Goal: Information Seeking & Learning: Learn about a topic

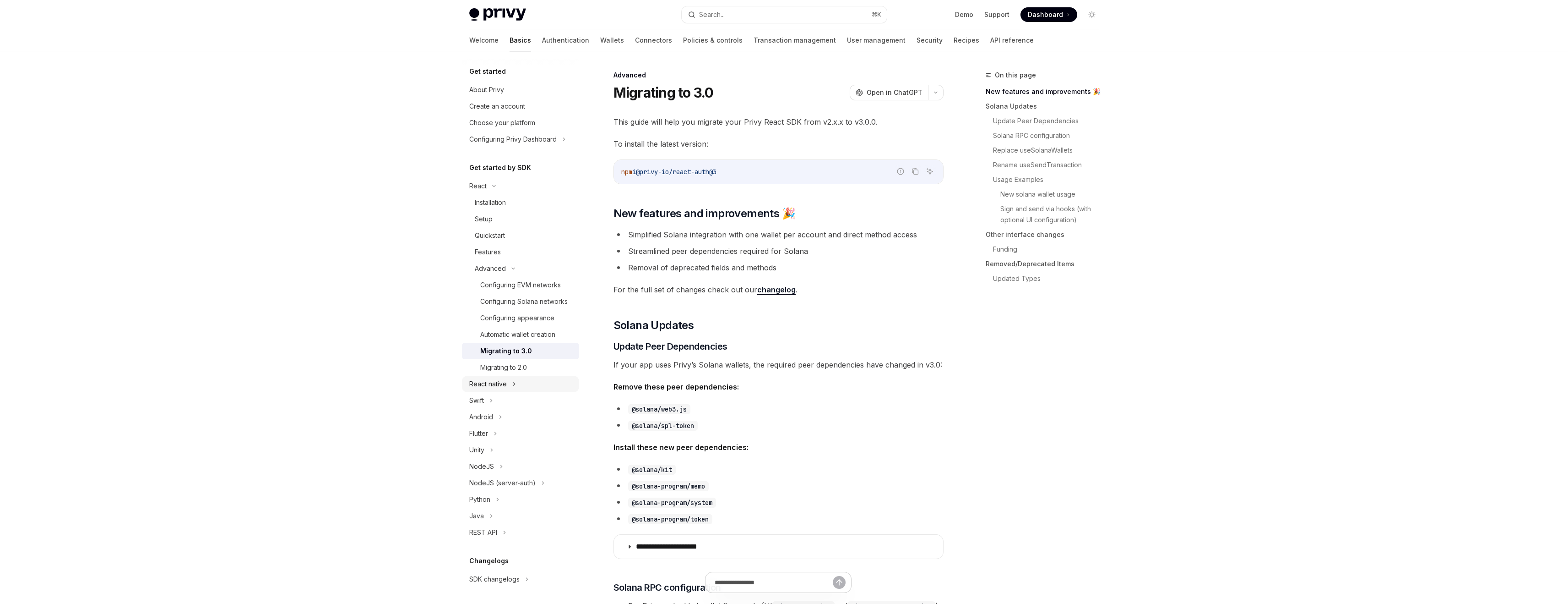
click at [494, 389] on div "React native" at bounding box center [488, 383] width 38 height 11
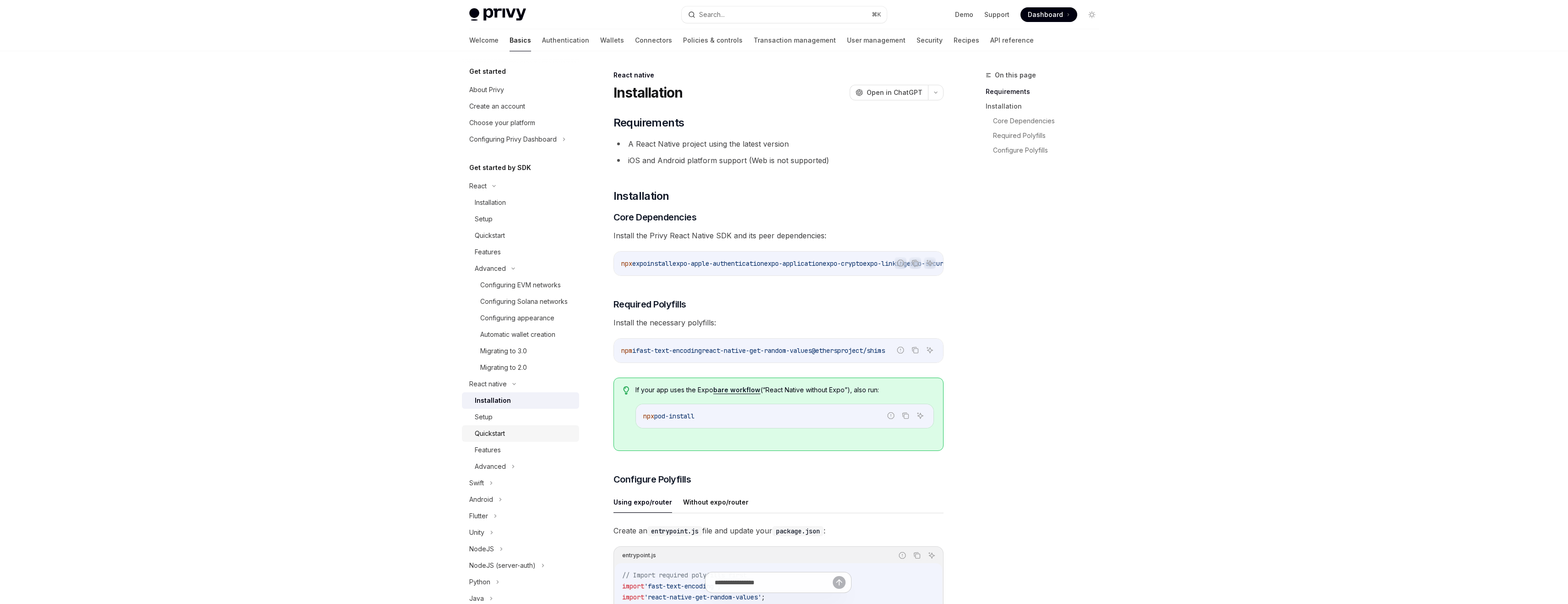
click at [528, 439] on div "Quickstart" at bounding box center [524, 432] width 99 height 11
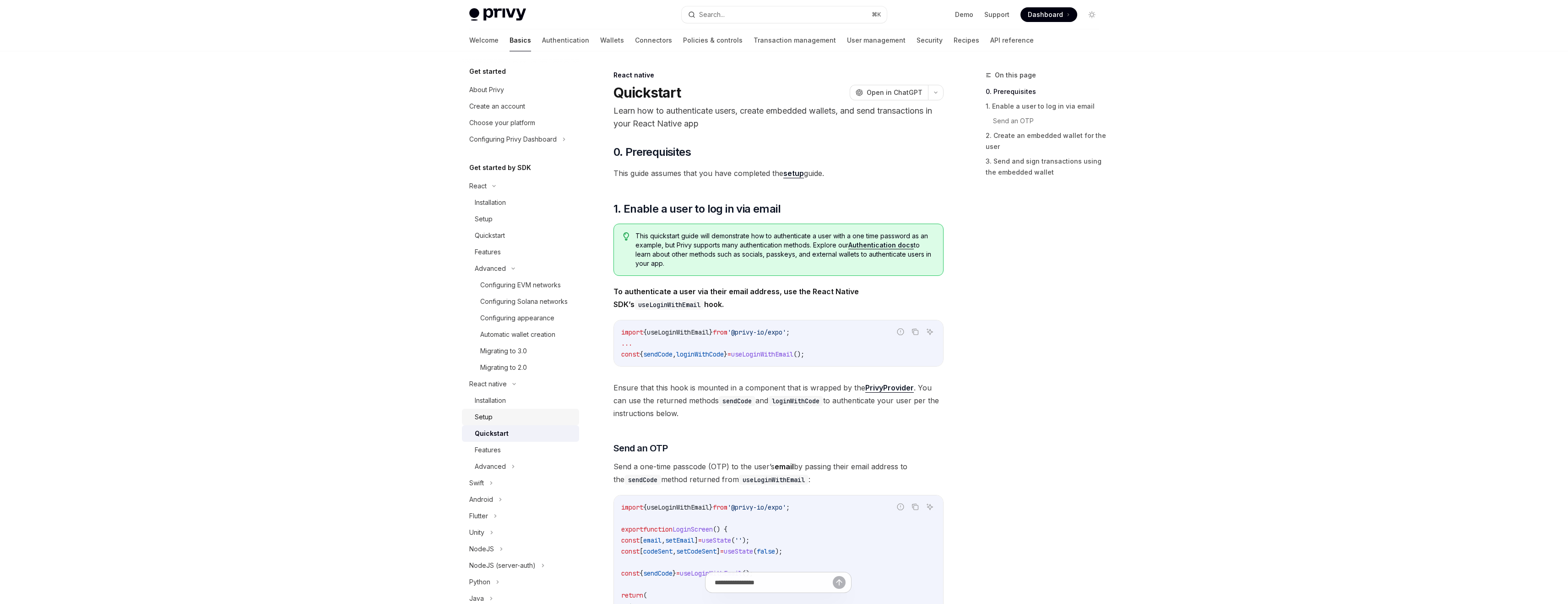
click at [504, 423] on div "Setup" at bounding box center [524, 416] width 99 height 11
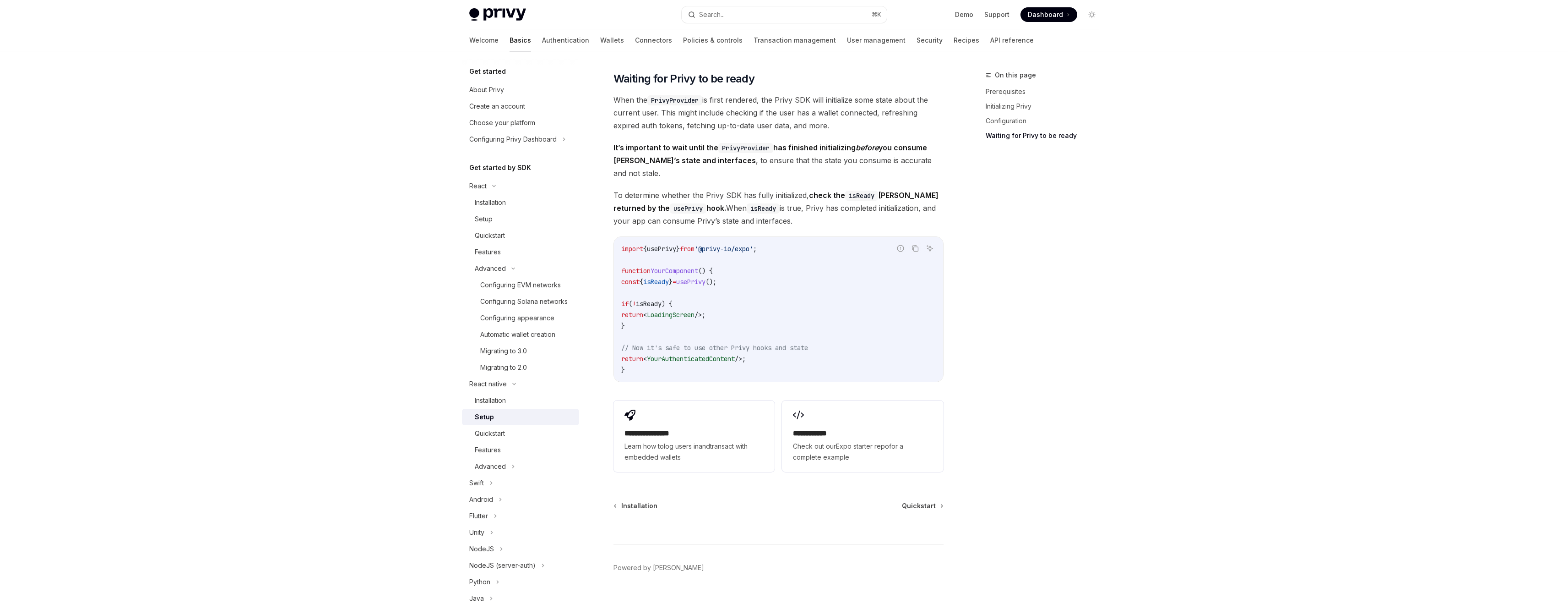
scroll to position [664, 0]
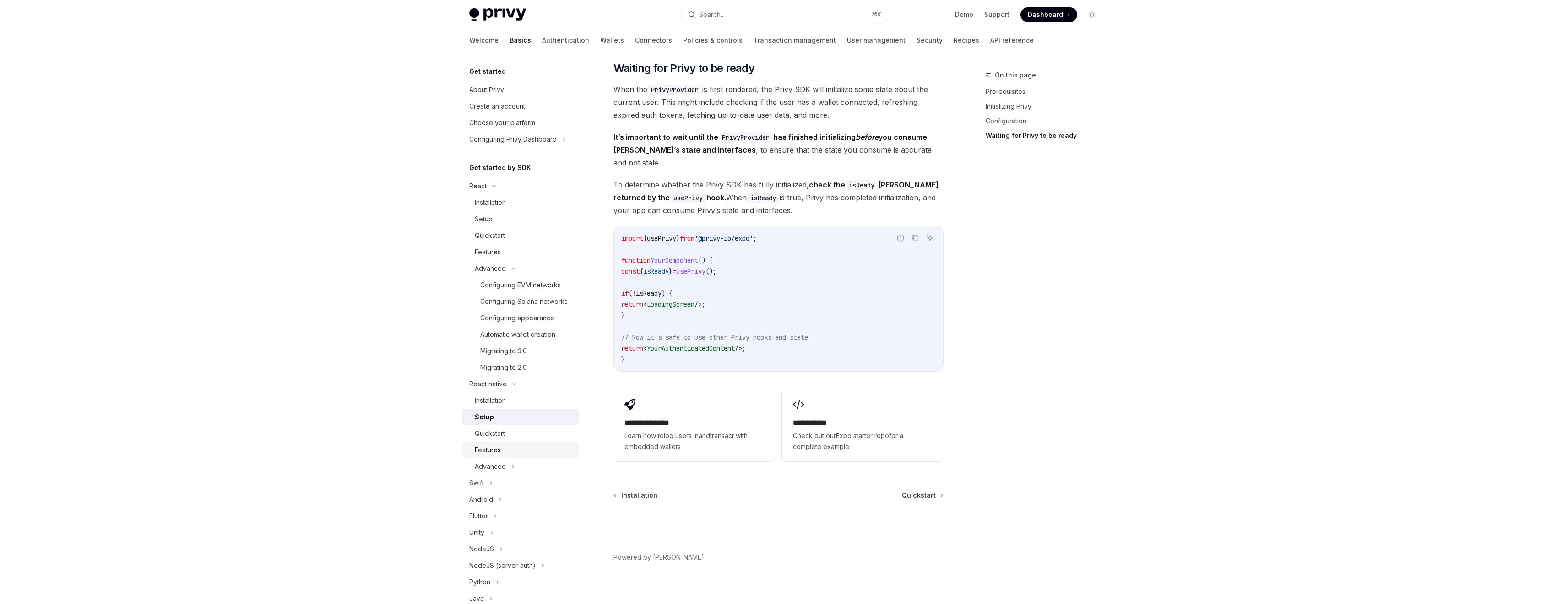
click at [496, 455] on div "Features" at bounding box center [488, 449] width 26 height 11
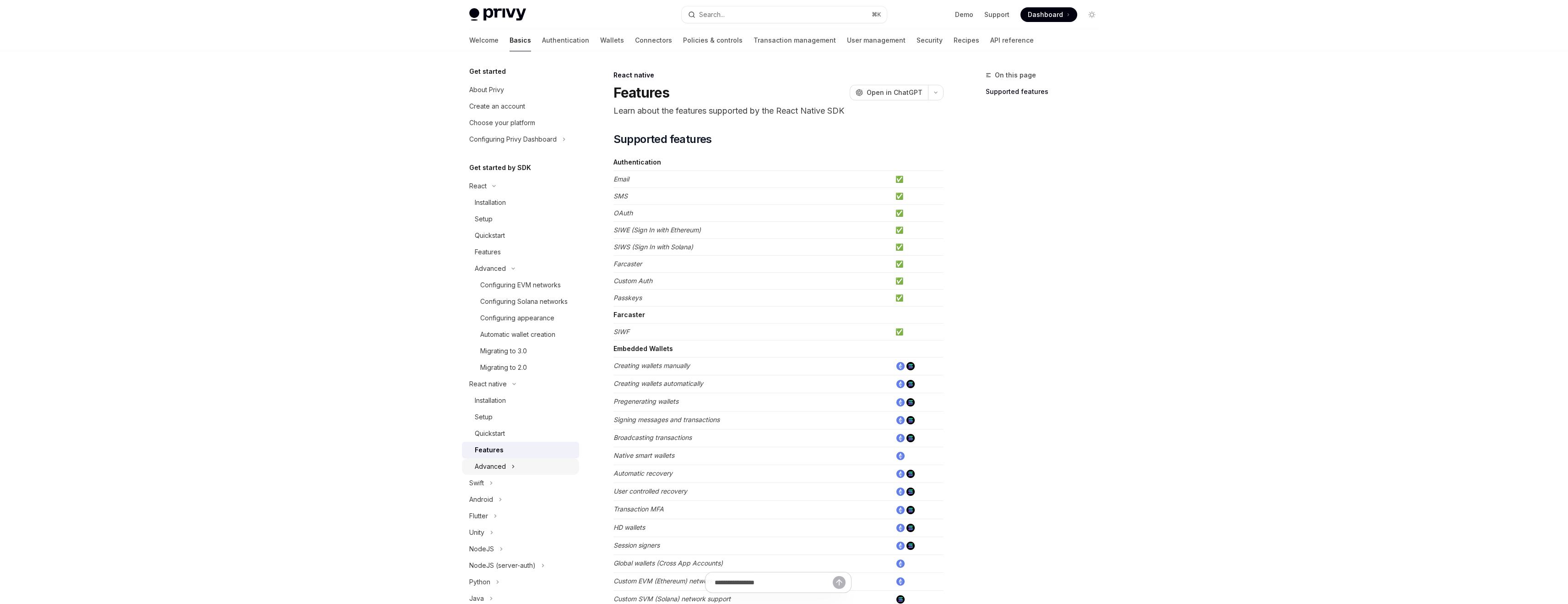
click at [513, 472] on icon at bounding box center [513, 465] width 3 height 11
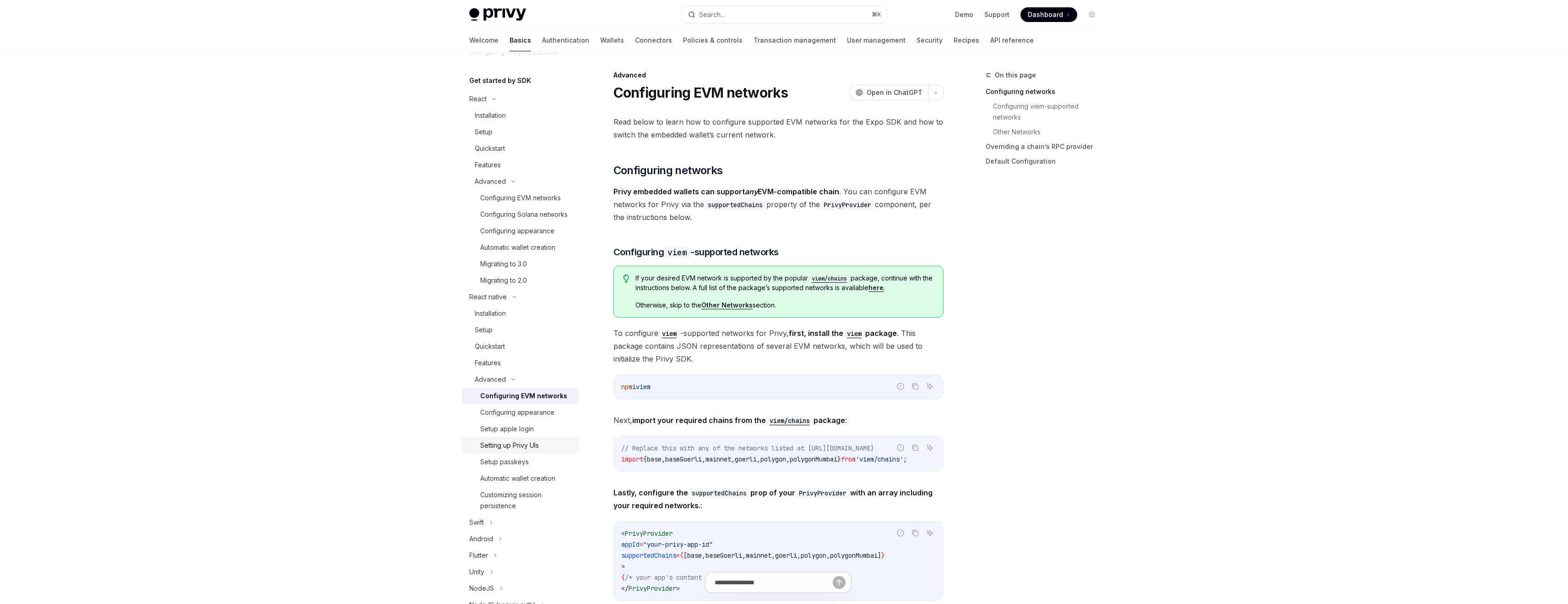
scroll to position [91, 0]
click at [524, 447] on div "Setting up Privy UIs" at bounding box center [509, 441] width 58 height 11
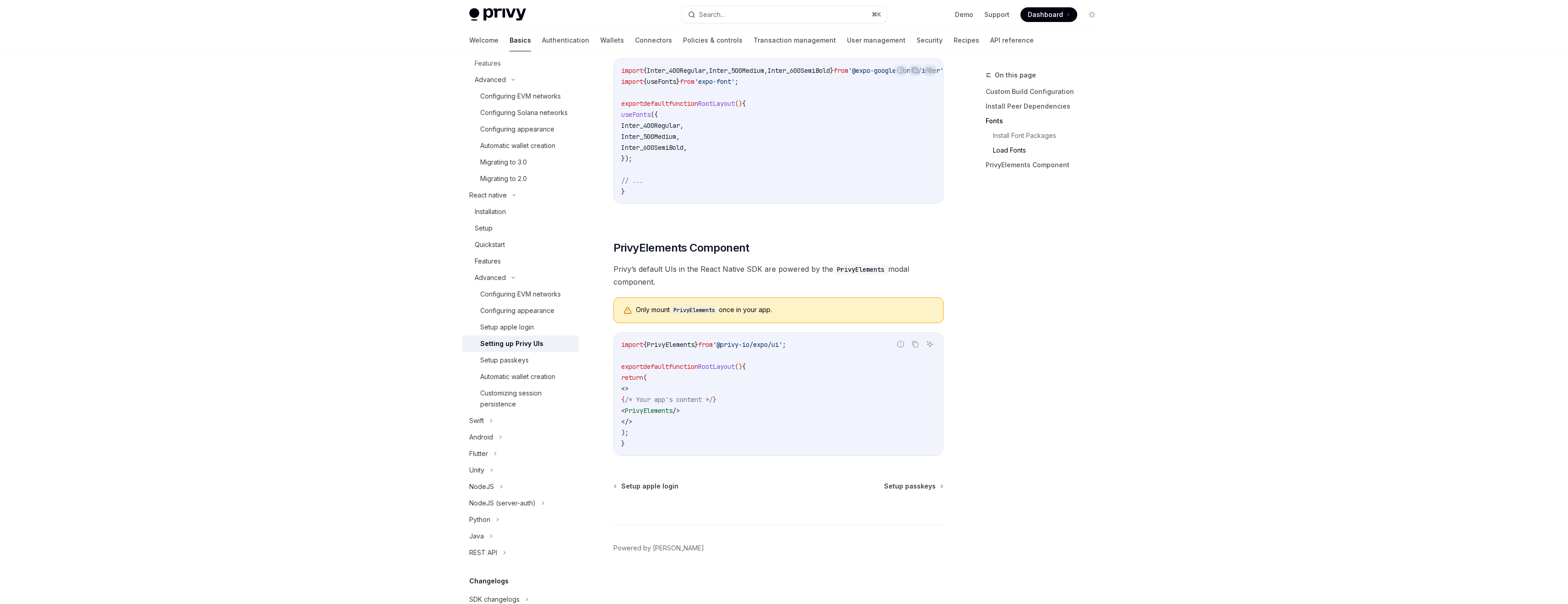
scroll to position [208, 0]
click at [552, 279] on div "Configuring EVM networks" at bounding box center [520, 273] width 80 height 11
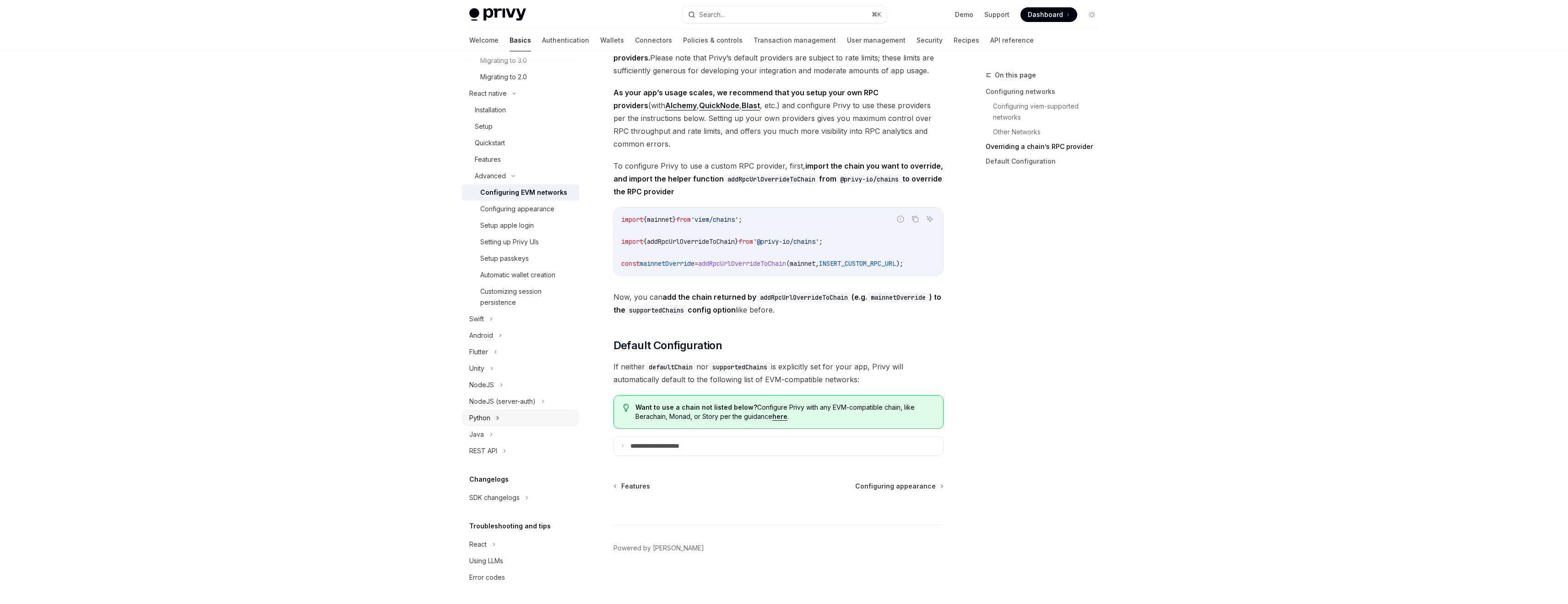
scroll to position [301, 0]
click at [504, 452] on icon at bounding box center [505, 450] width 3 height 11
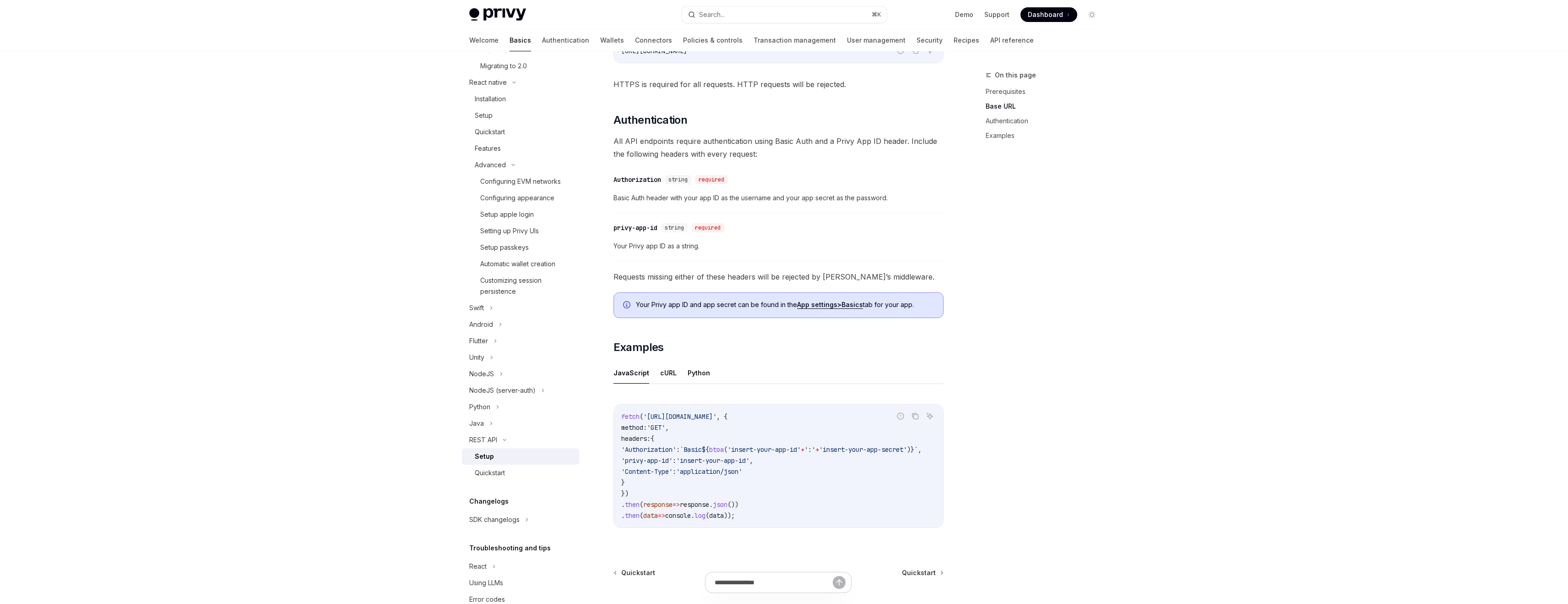
scroll to position [199, 0]
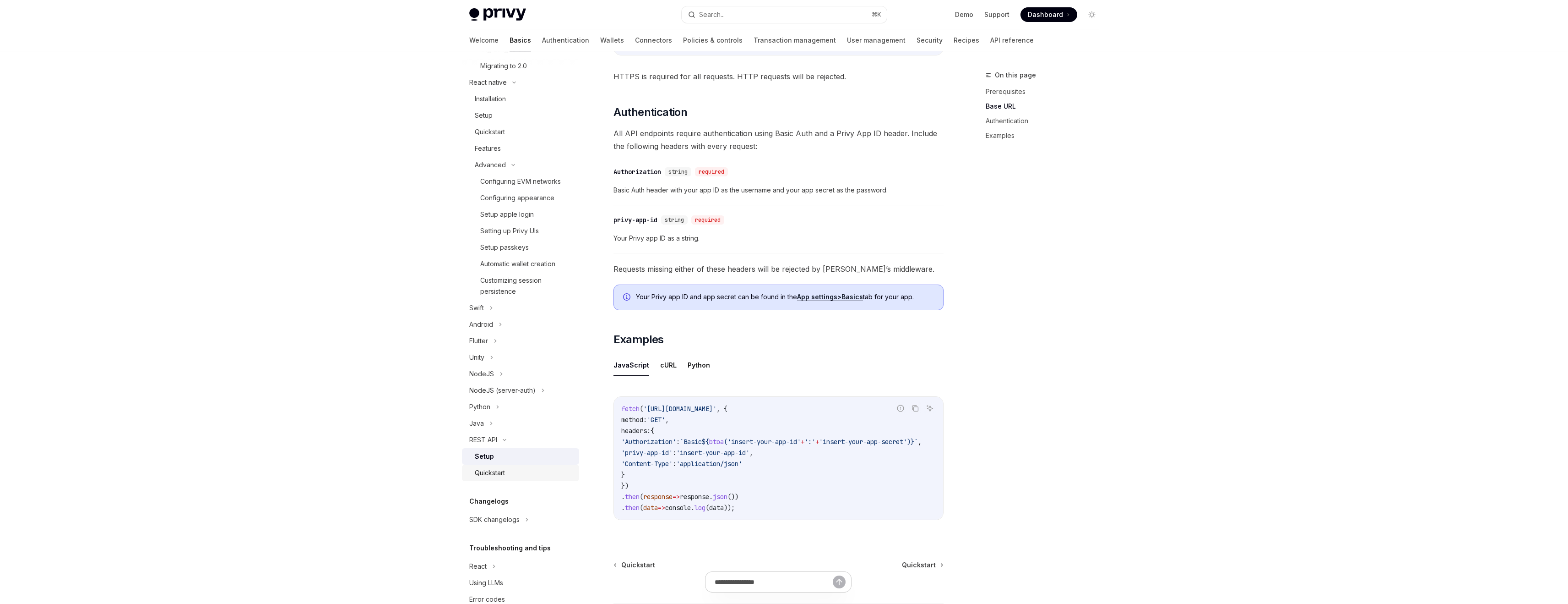
click at [517, 478] on div "Quickstart" at bounding box center [524, 472] width 99 height 11
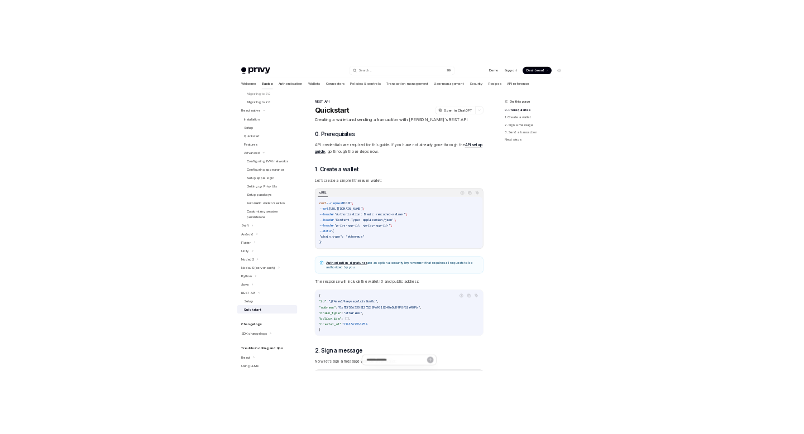
scroll to position [354, 0]
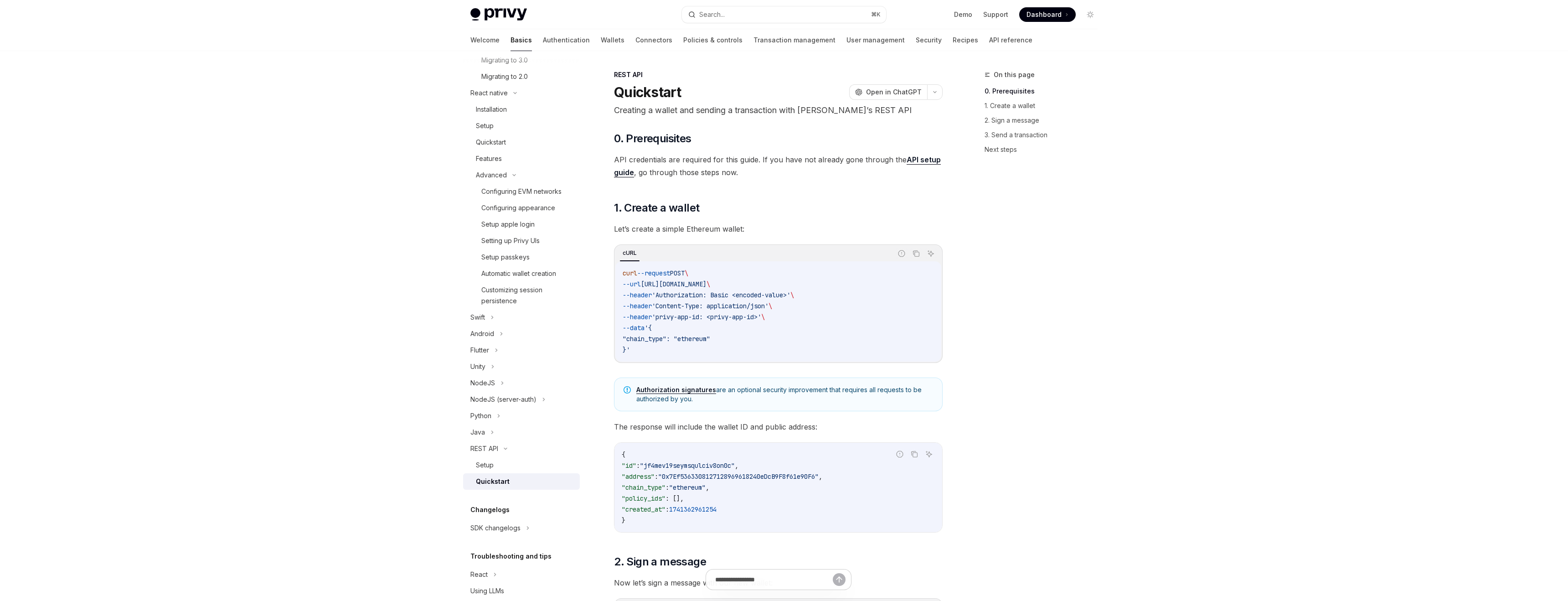
type textarea "*"
